Goal: Communication & Community: Answer question/provide support

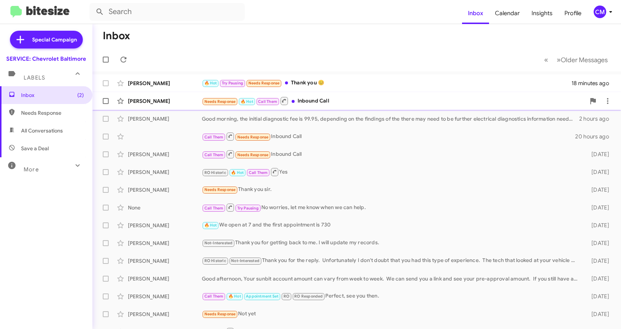
click at [169, 98] on div "[PERSON_NAME]" at bounding box center [165, 100] width 74 height 7
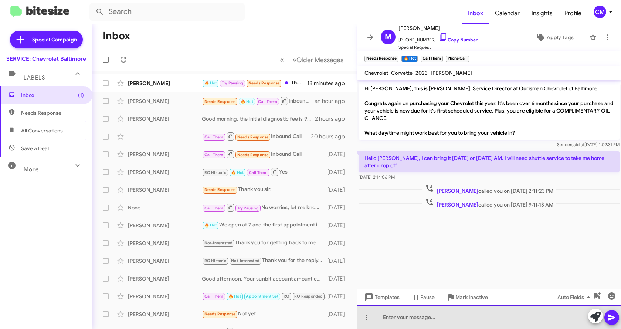
click at [408, 317] on div at bounding box center [489, 317] width 264 height 24
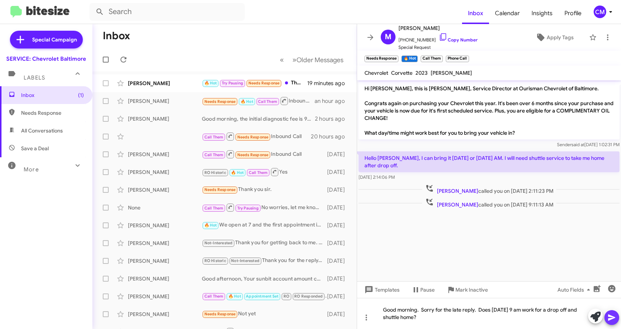
click at [612, 316] on icon at bounding box center [612, 317] width 9 height 9
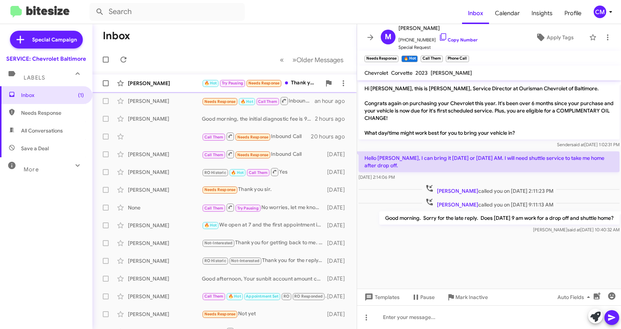
click at [164, 85] on div "[PERSON_NAME]" at bounding box center [165, 83] width 74 height 7
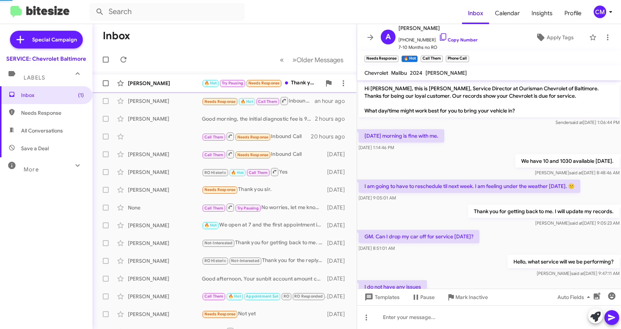
scroll to position [192, 0]
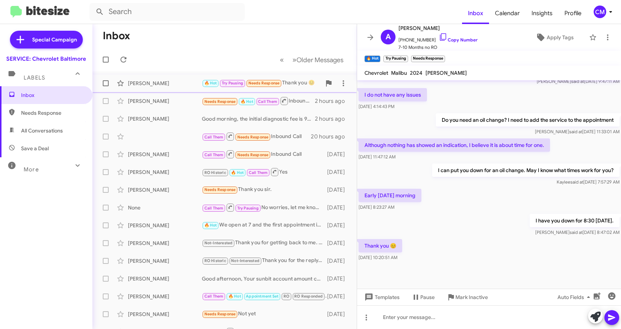
click at [172, 85] on div "[PERSON_NAME]" at bounding box center [165, 83] width 74 height 7
click at [371, 36] on icon at bounding box center [370, 37] width 9 height 9
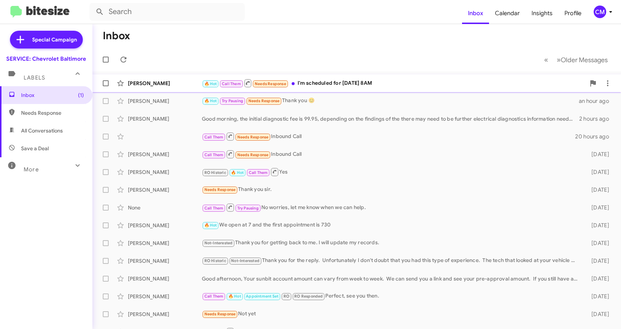
click at [317, 81] on div "🔥 Hot Call Them Needs Response I'm scheduled for [DATE] 8AM" at bounding box center [394, 82] width 384 height 9
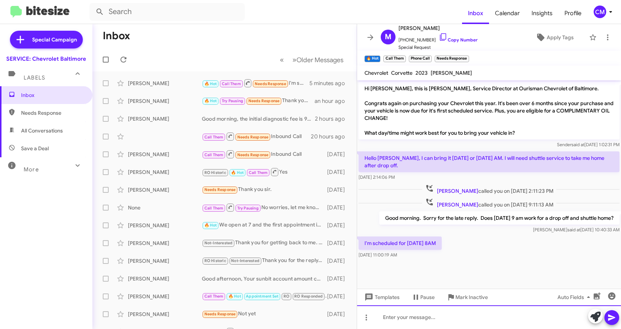
click at [394, 318] on div at bounding box center [489, 317] width 264 height 24
click at [608, 317] on icon at bounding box center [612, 317] width 9 height 9
